Goal: Answer question/provide support: Share knowledge or assist other users

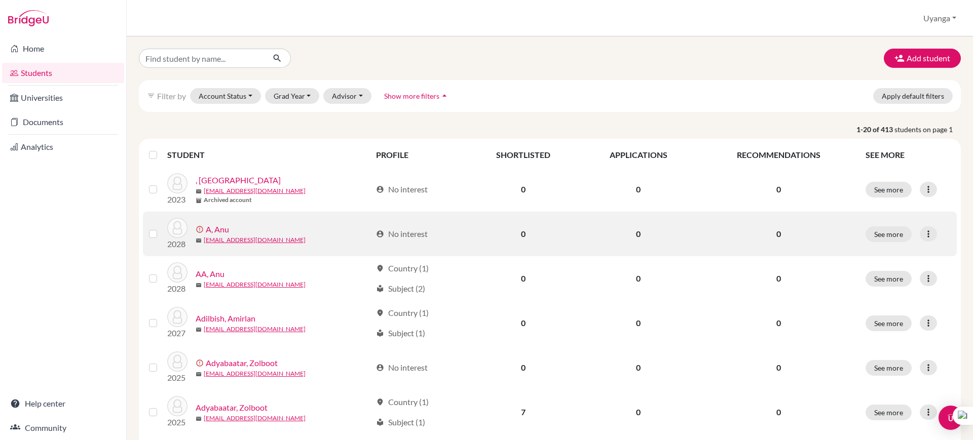
click at [230, 231] on div "error_outline A, Anu" at bounding box center [284, 229] width 176 height 12
click at [220, 238] on link "[EMAIL_ADDRESS][DOMAIN_NAME]" at bounding box center [255, 240] width 102 height 9
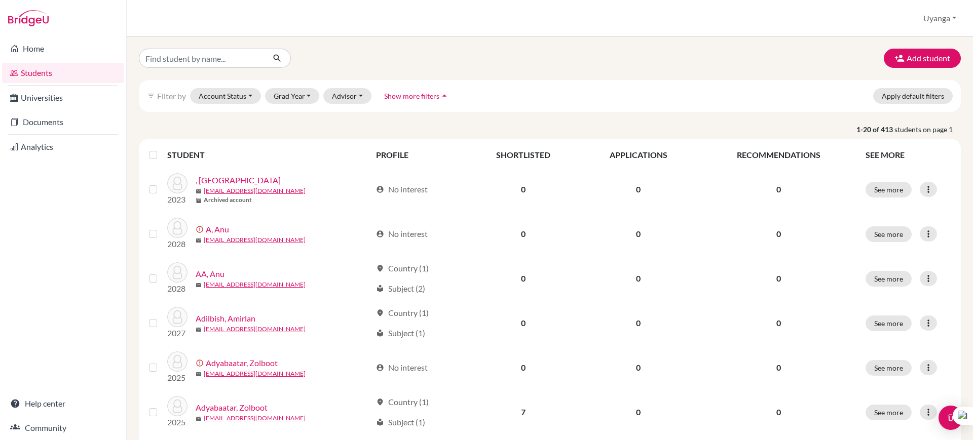
click at [676, 94] on div "filter_list Filter by Account Status Active accounts Archived accounts Register…" at bounding box center [550, 96] width 822 height 32
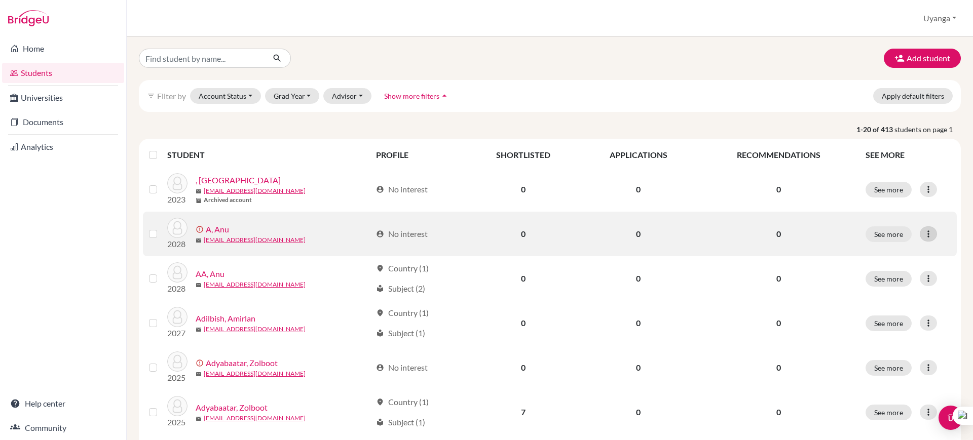
click at [923, 229] on icon at bounding box center [928, 234] width 10 height 10
click at [872, 238] on button "See more" at bounding box center [888, 234] width 46 height 16
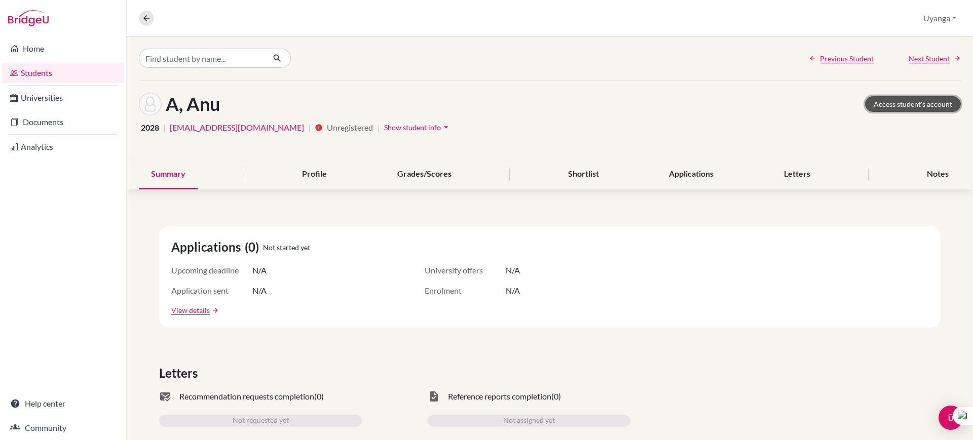
click at [892, 104] on link "Access student's account" at bounding box center [913, 104] width 96 height 16
